Goal: Information Seeking & Learning: Check status

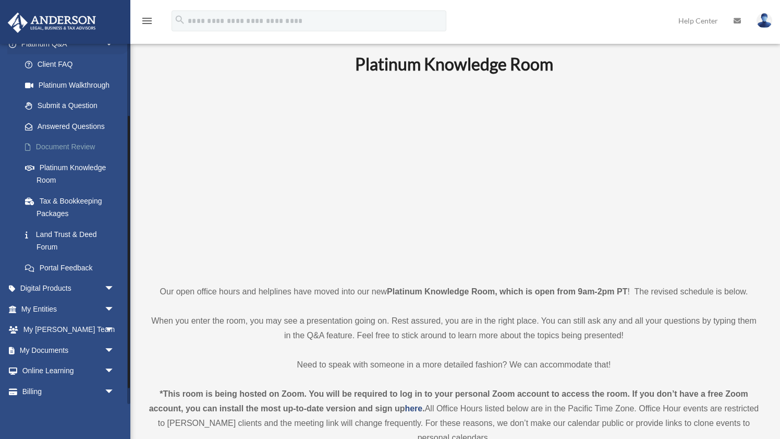
scroll to position [116, 0]
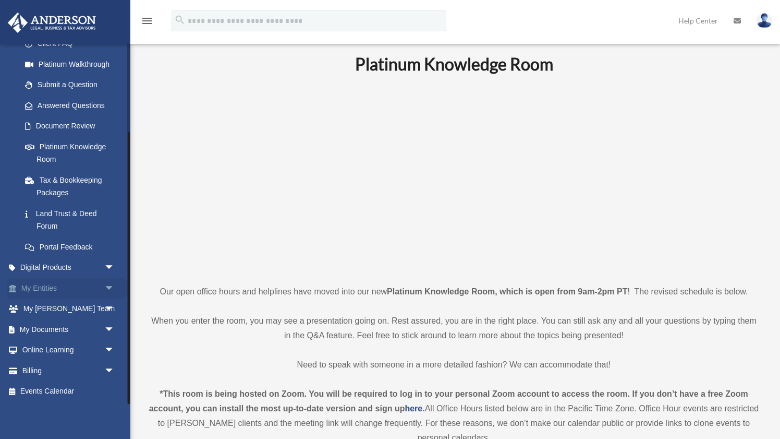
click at [56, 285] on link "My Entities arrow_drop_down" at bounding box center [68, 288] width 123 height 21
click at [111, 288] on span "arrow_drop_down" at bounding box center [114, 288] width 21 height 21
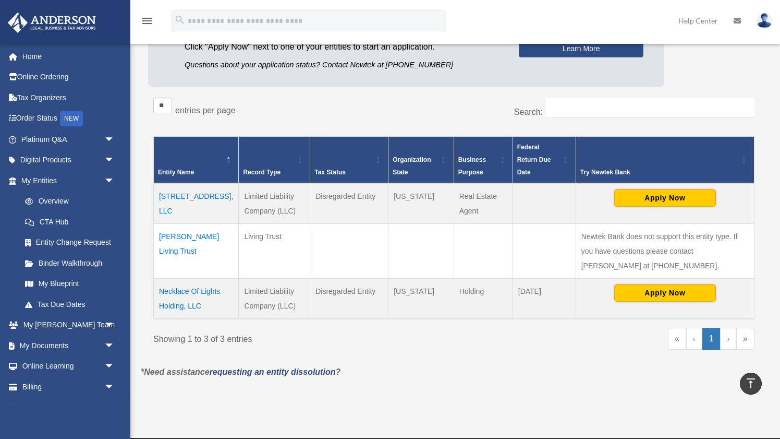
scroll to position [123, 0]
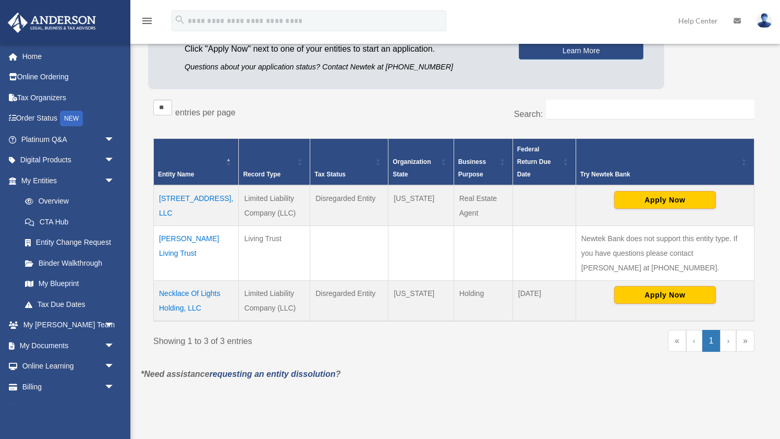
click at [172, 225] on td "McDonough Living Trust" at bounding box center [196, 252] width 85 height 55
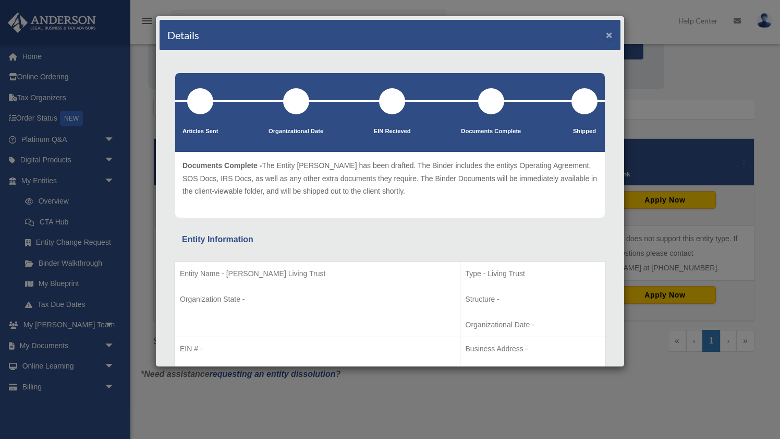
click at [610, 36] on button "×" at bounding box center [609, 34] width 7 height 11
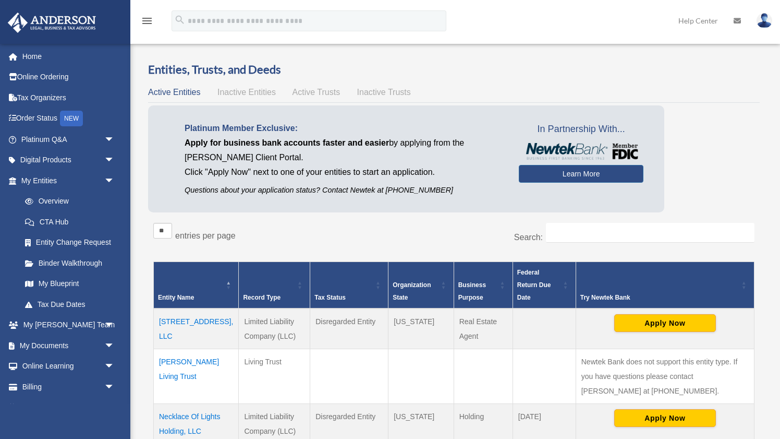
scroll to position [2, 0]
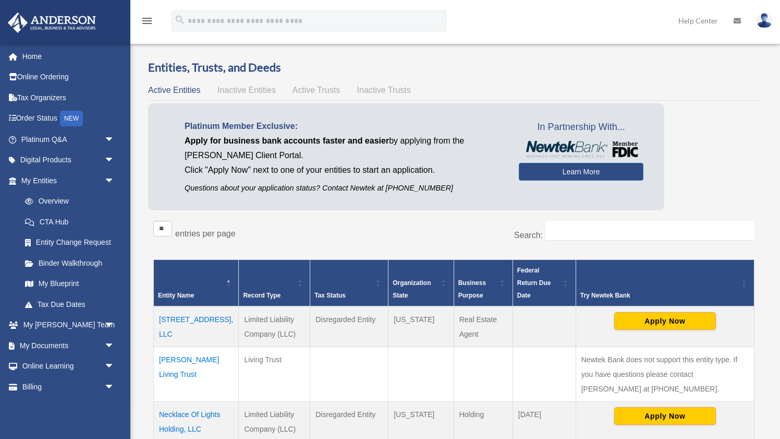
click at [308, 86] on span "Active Trusts" at bounding box center [317, 90] width 48 height 9
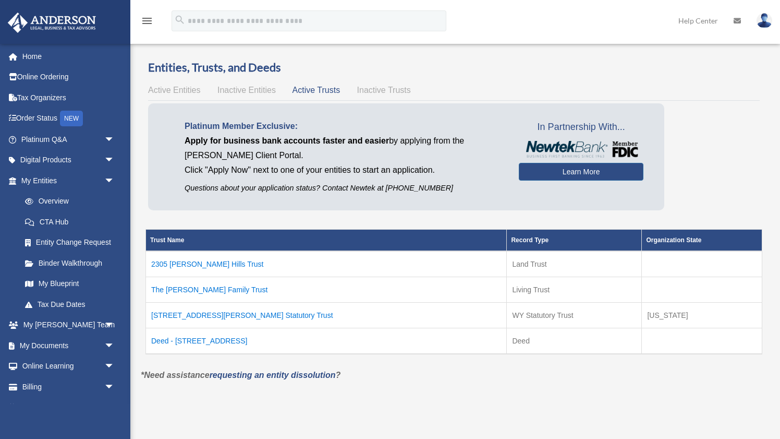
click at [232, 315] on td "500 Vernon St Statutory Trust" at bounding box center [326, 316] width 361 height 26
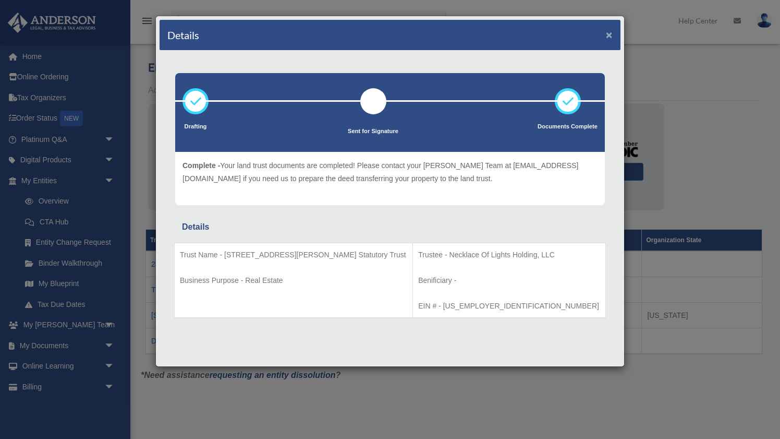
click at [612, 31] on button "×" at bounding box center [609, 34] width 7 height 11
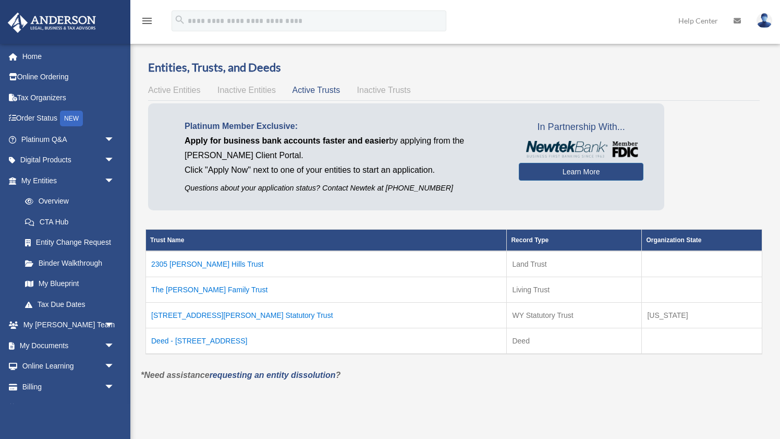
click at [199, 339] on td "Deed - 450 42nd St" at bounding box center [326, 341] width 361 height 26
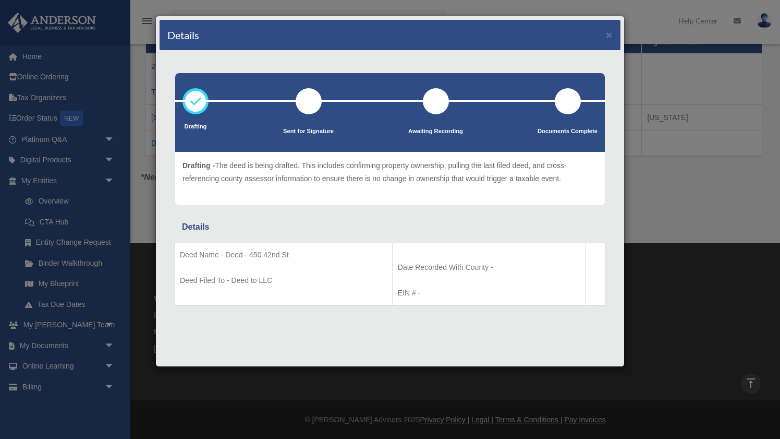
scroll to position [0, 0]
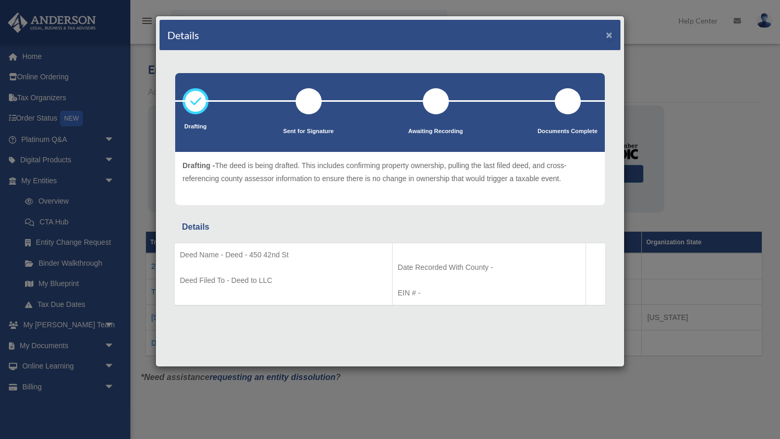
click at [610, 32] on button "×" at bounding box center [609, 34] width 7 height 11
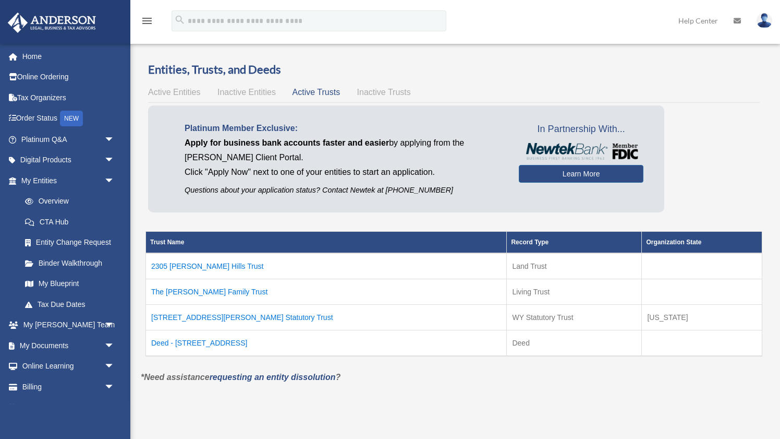
click at [202, 347] on td "Deed - 450 42nd St" at bounding box center [326, 343] width 361 height 26
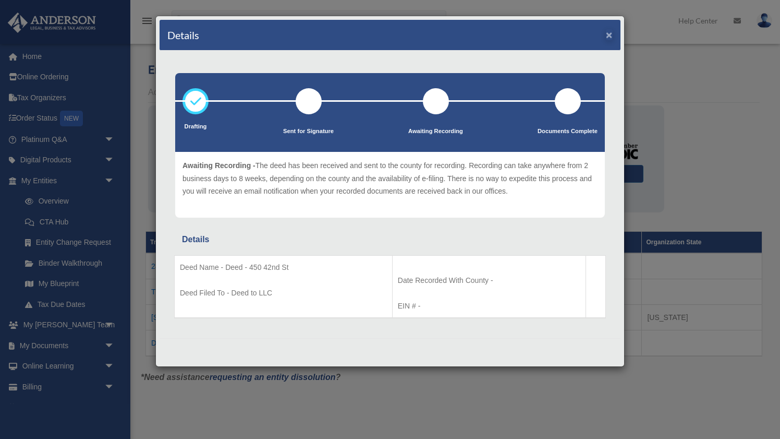
click at [606, 33] on button "×" at bounding box center [609, 34] width 7 height 11
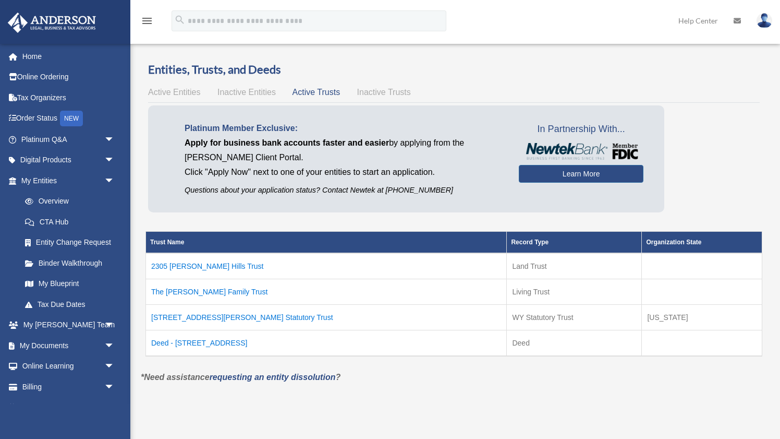
click at [406, 242] on th "Trust Name" at bounding box center [326, 243] width 361 height 22
click at [236, 290] on td "The McDonough Family Trust" at bounding box center [326, 292] width 361 height 26
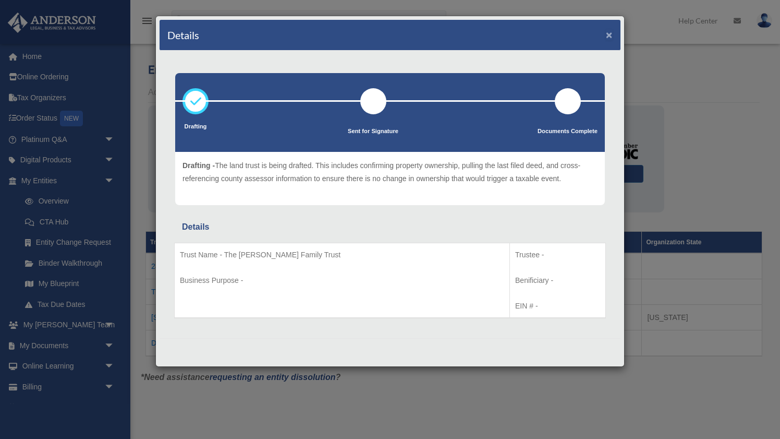
click at [609, 37] on button "×" at bounding box center [609, 34] width 7 height 11
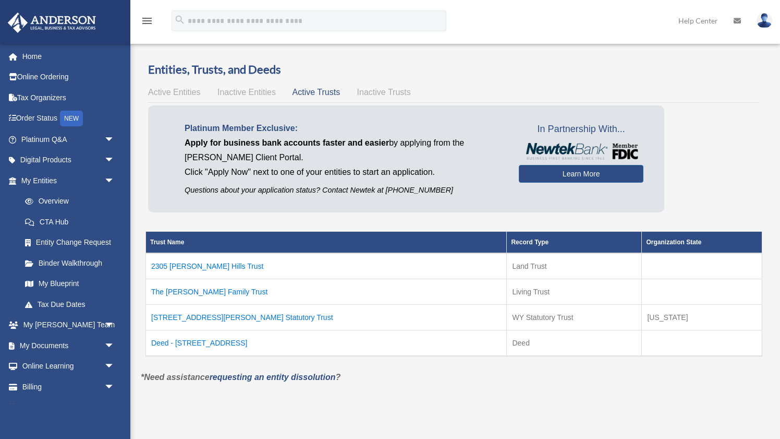
click at [233, 291] on td "The McDonough Family Trust" at bounding box center [326, 292] width 361 height 26
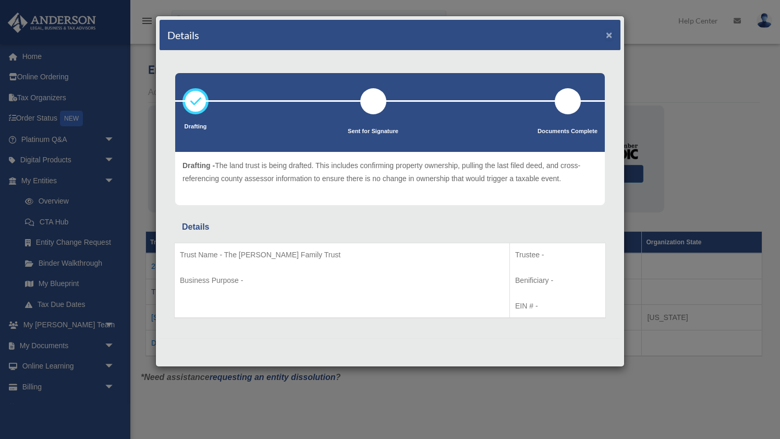
click at [609, 38] on button "×" at bounding box center [609, 34] width 7 height 11
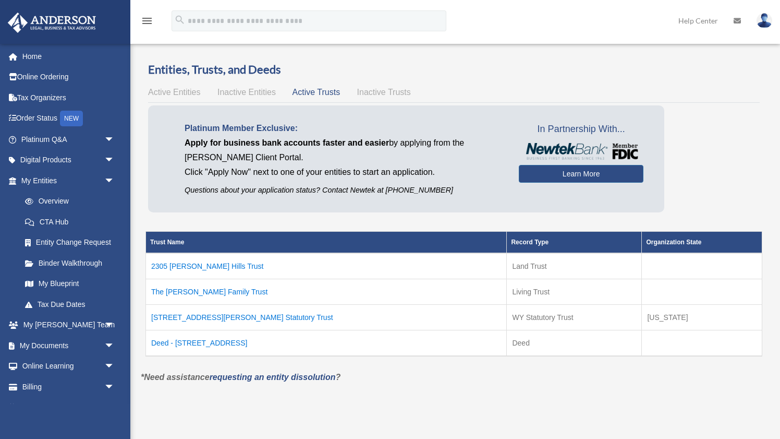
click at [191, 93] on span "Active Entities" at bounding box center [174, 92] width 52 height 9
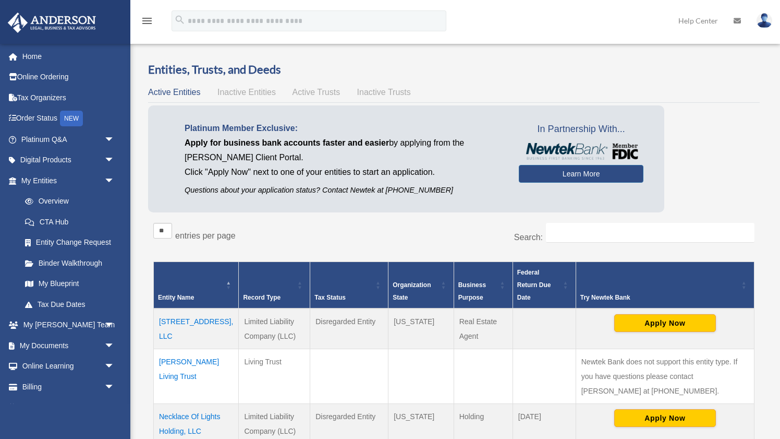
scroll to position [151, 0]
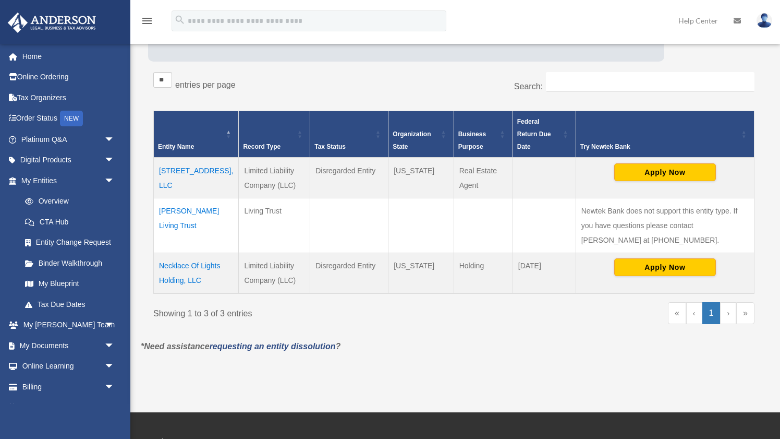
click at [182, 199] on td "McDonough Living Trust" at bounding box center [196, 225] width 85 height 55
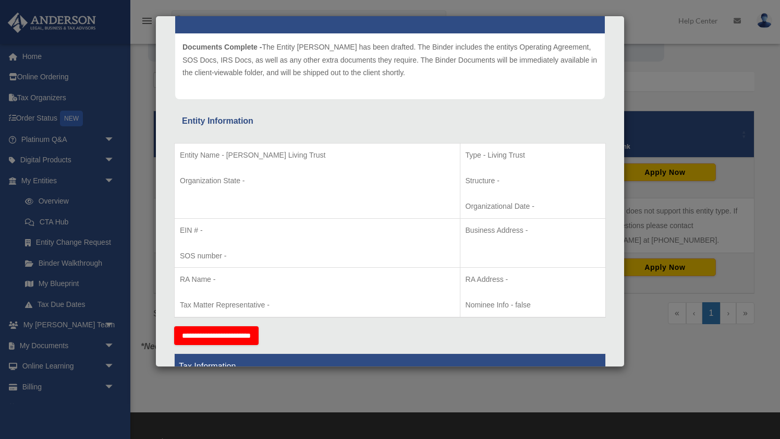
scroll to position [0, 0]
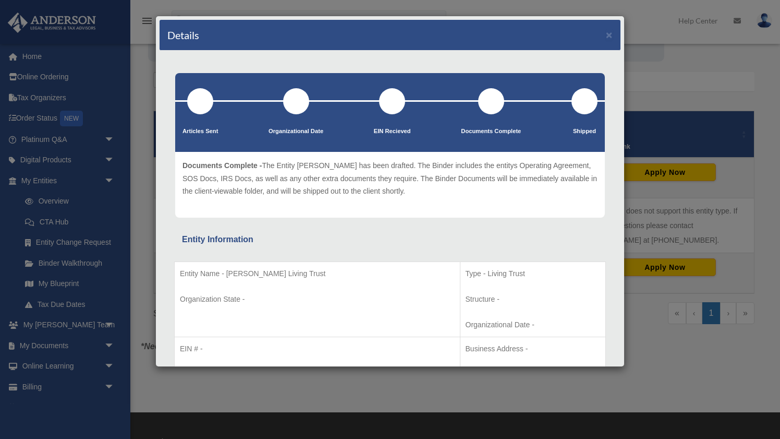
click at [614, 35] on div "Details ×" at bounding box center [390, 35] width 461 height 31
click at [609, 37] on button "×" at bounding box center [609, 34] width 7 height 11
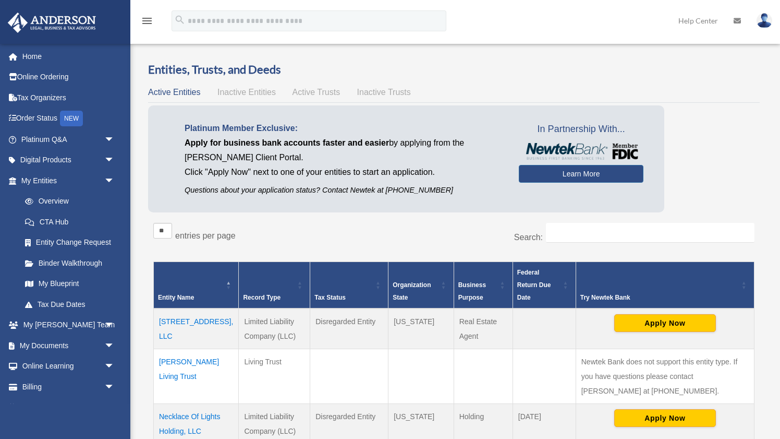
click at [314, 93] on span "Active Trusts" at bounding box center [317, 92] width 48 height 9
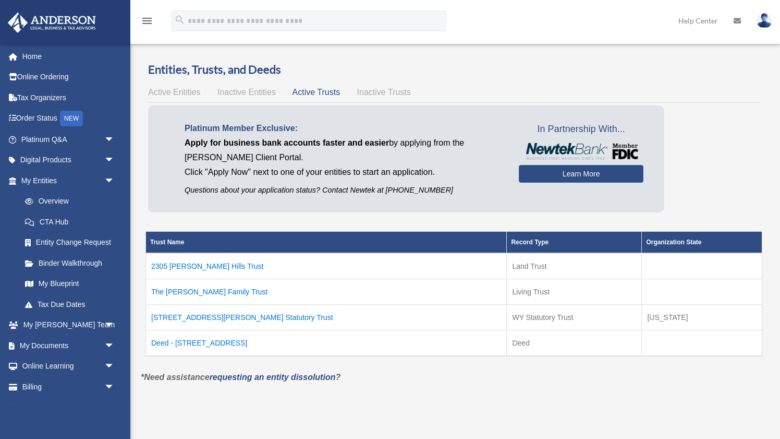
click at [205, 318] on td "500 Vernon St Statutory Trust" at bounding box center [326, 318] width 361 height 26
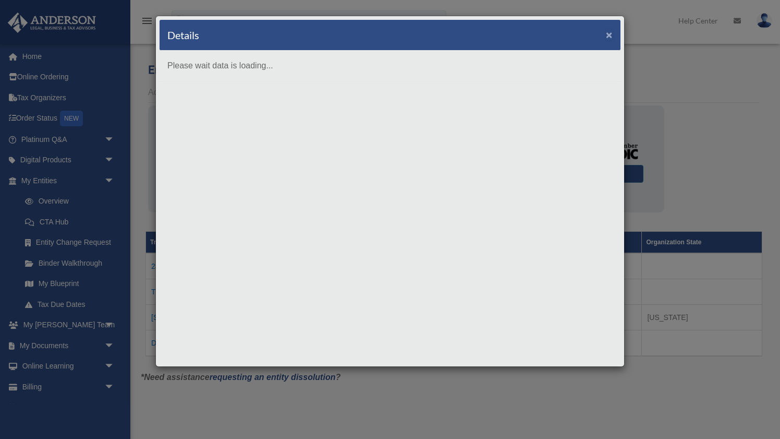
click at [609, 38] on button "×" at bounding box center [609, 34] width 7 height 11
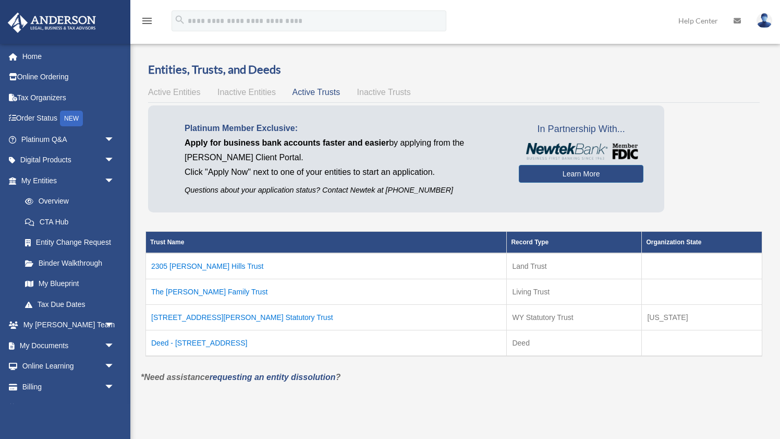
click at [225, 290] on td "The McDonough Family Trust" at bounding box center [326, 292] width 361 height 26
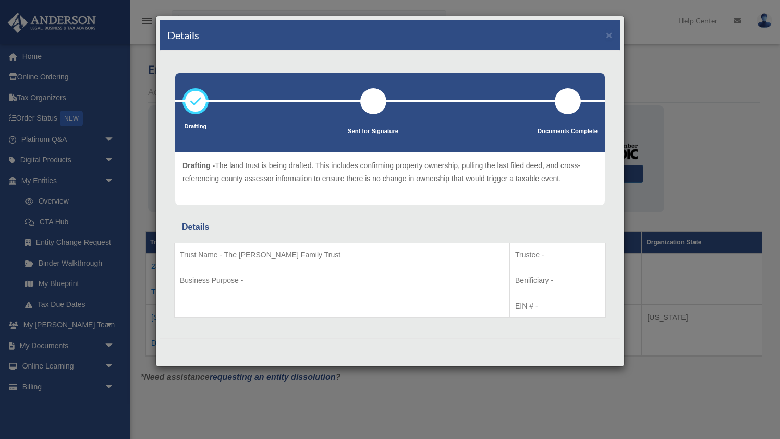
click at [49, 307] on div "Details × Drafting Sent for Signature" at bounding box center [390, 219] width 780 height 439
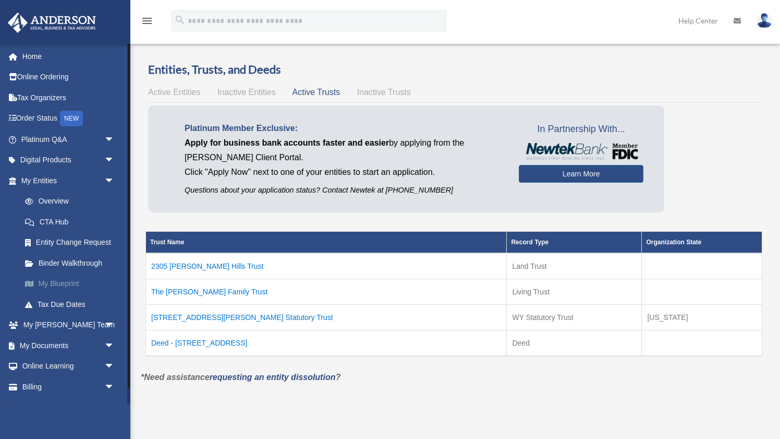
click at [70, 284] on link "My Blueprint" at bounding box center [73, 283] width 116 height 21
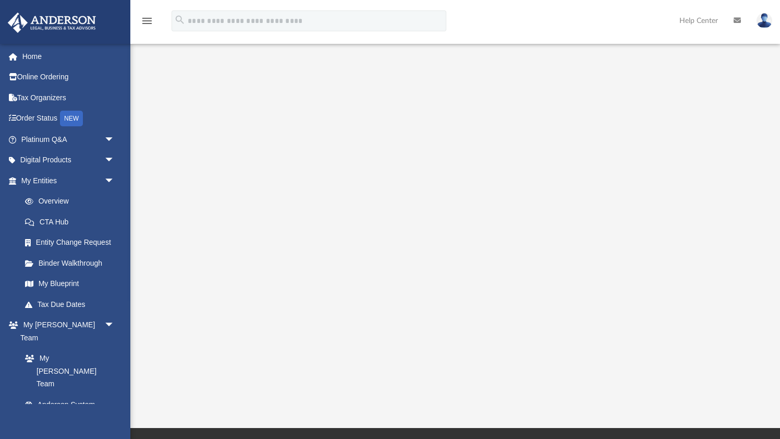
scroll to position [99, 0]
